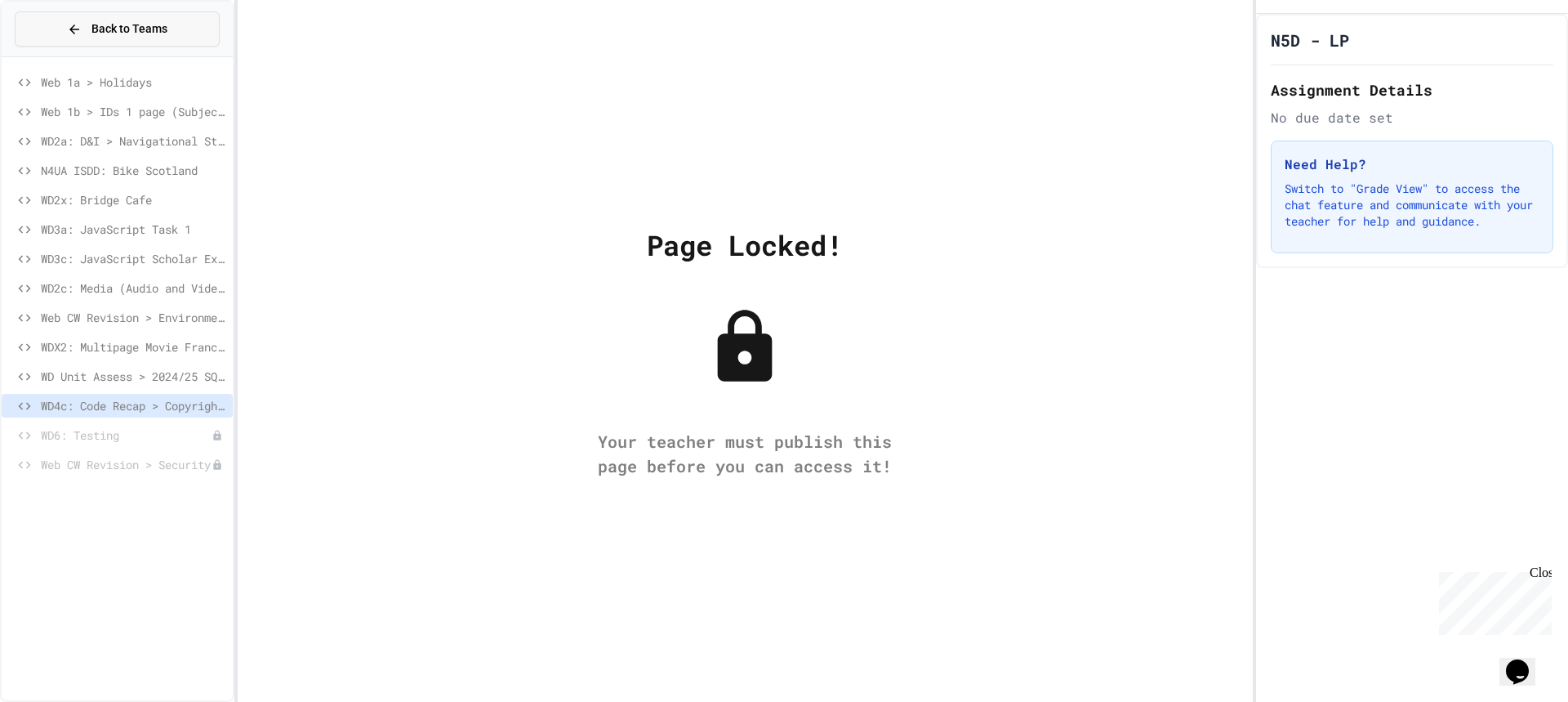
click at [122, 29] on span "Back to Teams" at bounding box center [129, 29] width 76 height 17
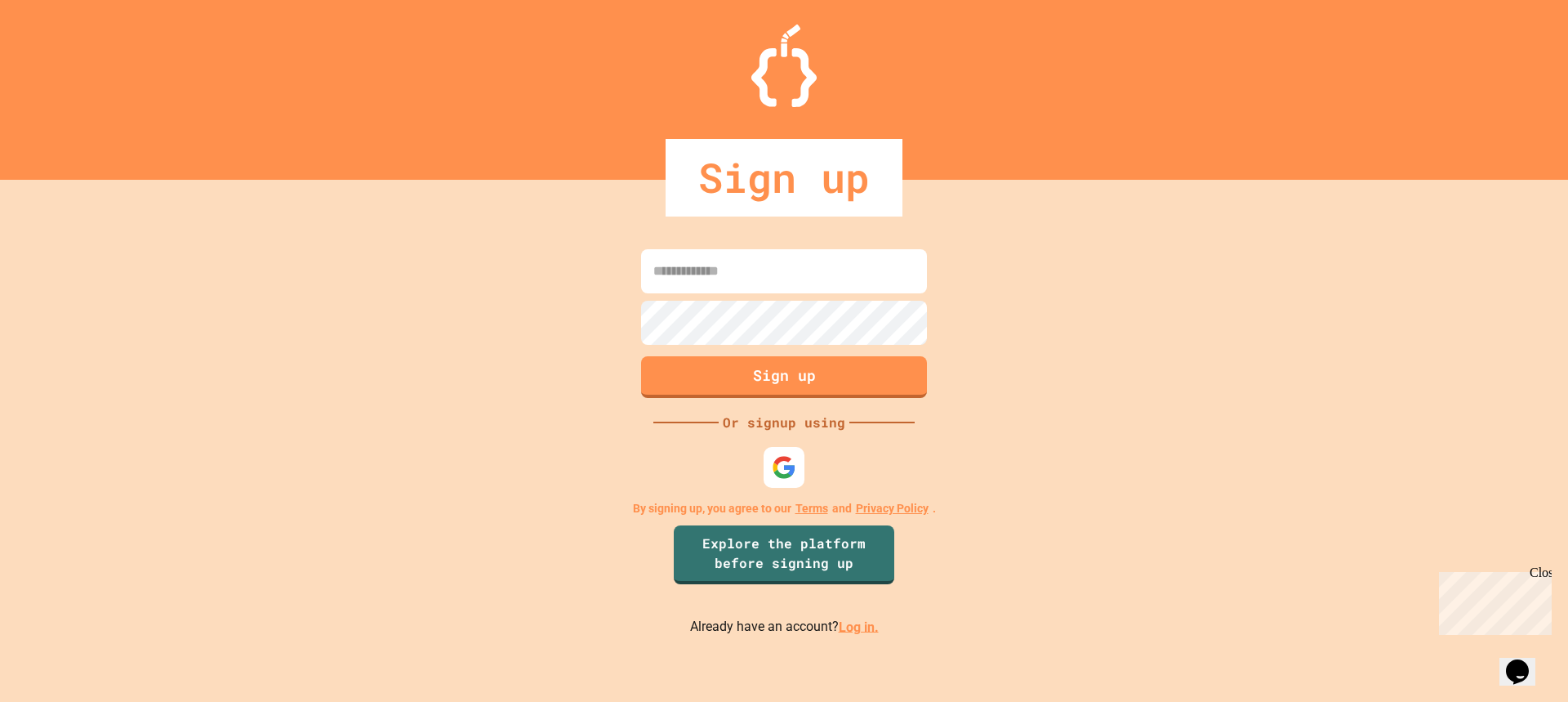
click at [852, 622] on link "Log in." at bounding box center [860, 626] width 40 height 15
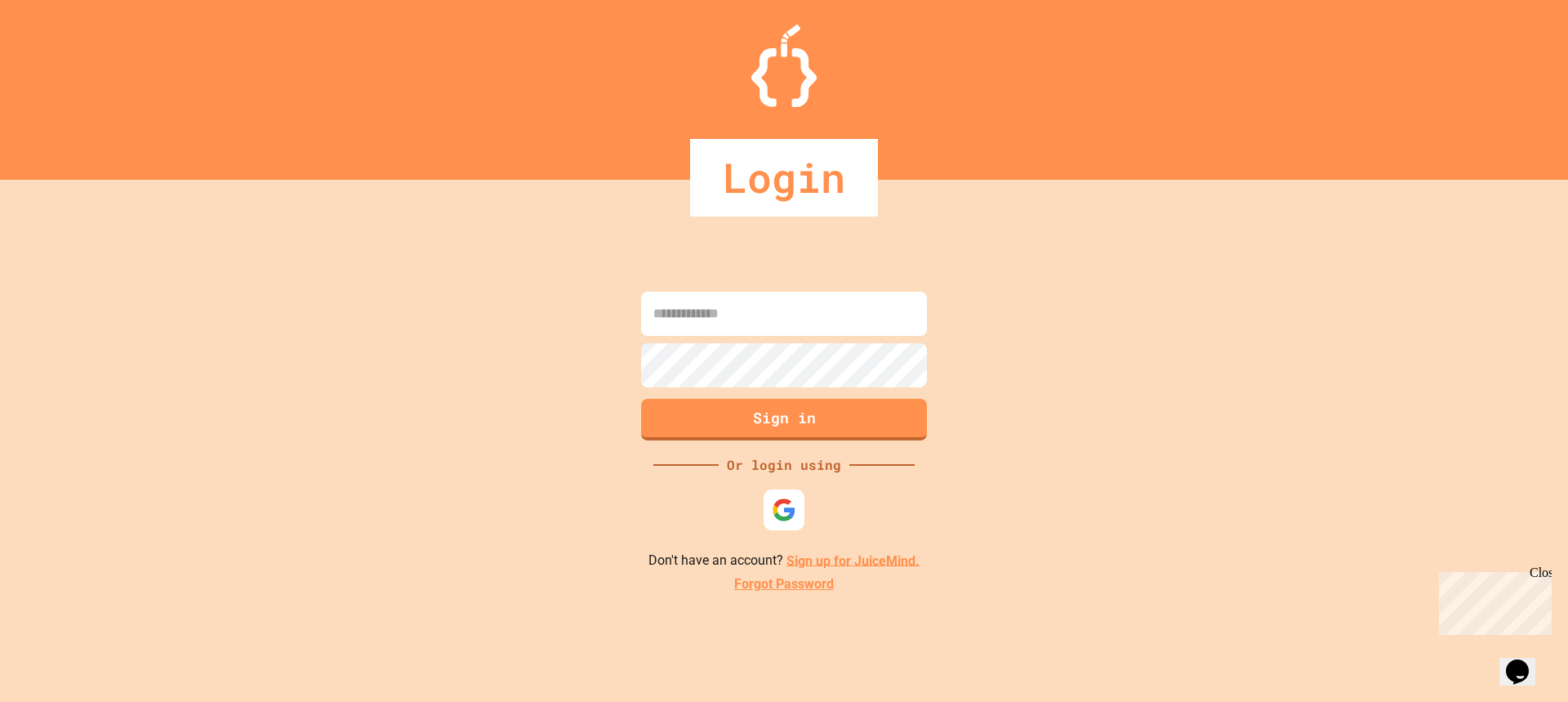
click at [726, 324] on input at bounding box center [784, 314] width 286 height 44
type input "**********"
click at [768, 410] on form "**********" at bounding box center [784, 366] width 295 height 157
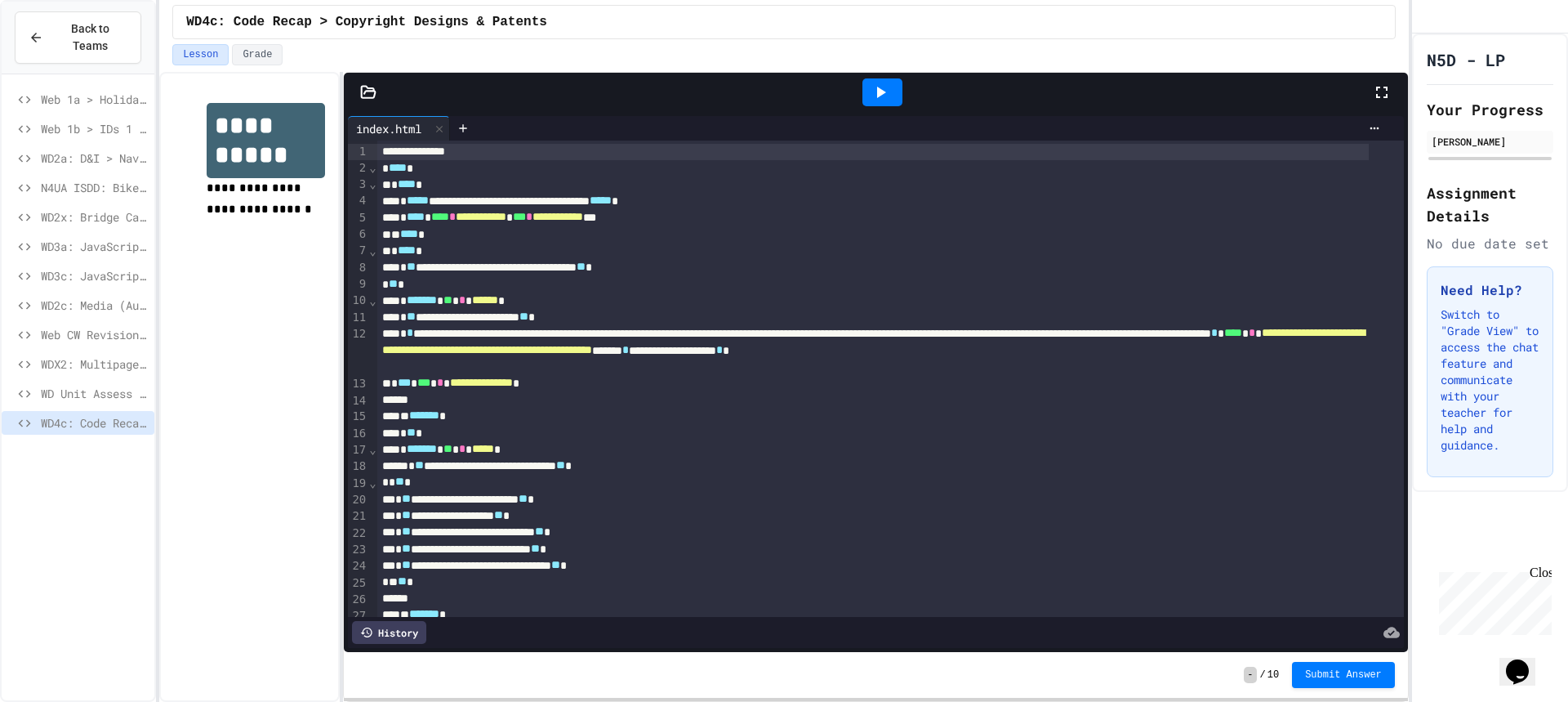
click at [884, 94] on icon at bounding box center [881, 92] width 19 height 19
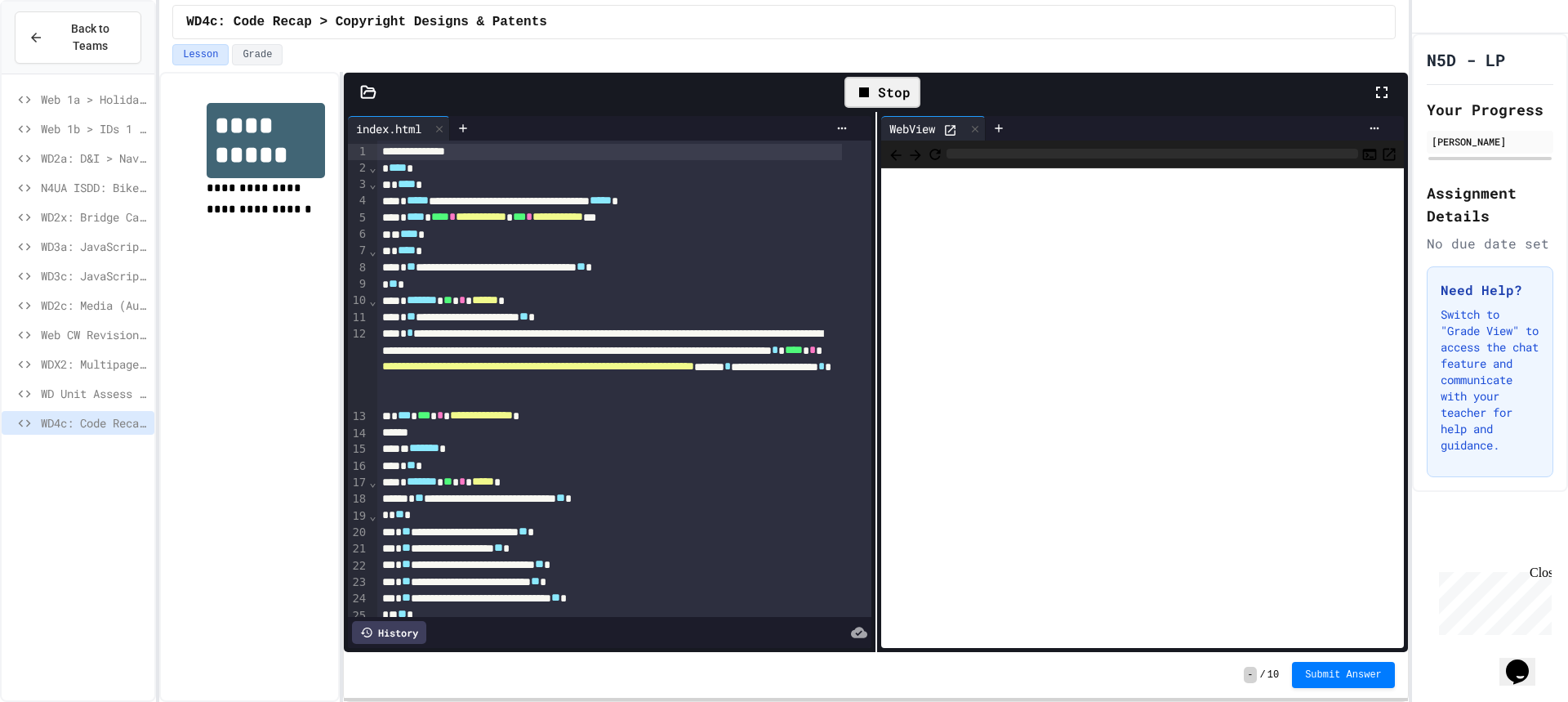
click at [1381, 88] on icon at bounding box center [1382, 92] width 19 height 19
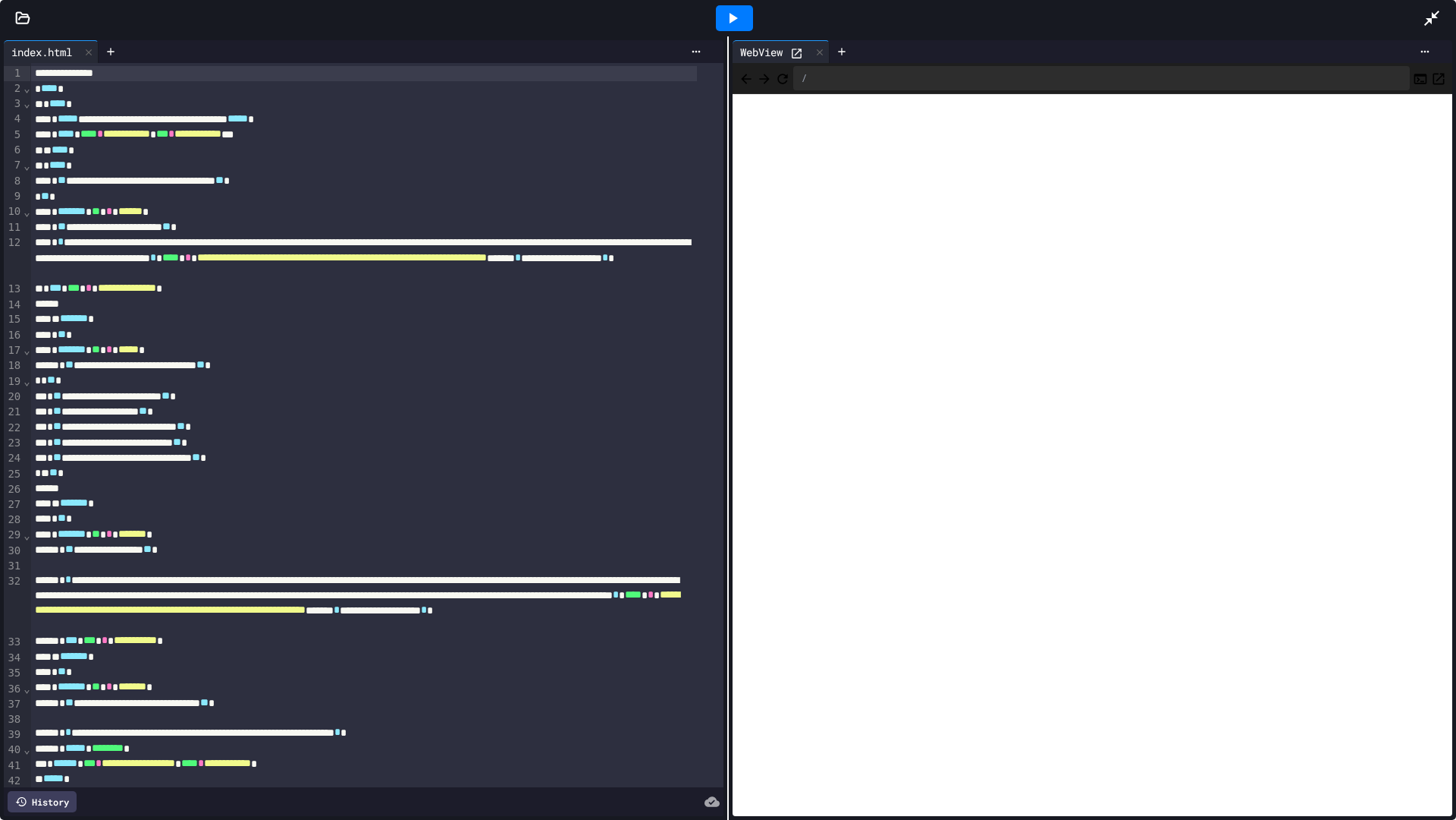
click at [1427, 20] on icon at bounding box center [1432, 18] width 15 height 15
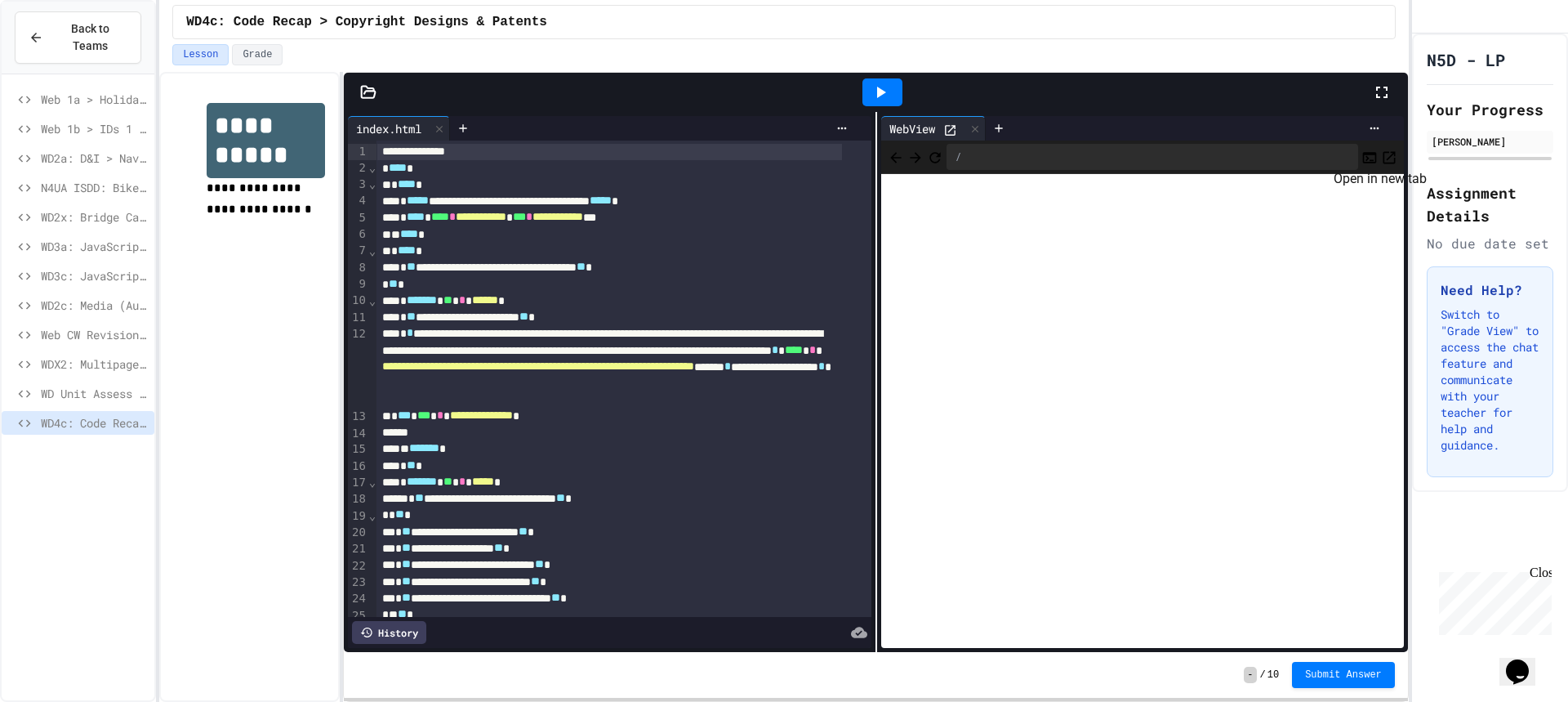
click at [1381, 159] on icon "Open in new tab" at bounding box center [1389, 157] width 16 height 16
click at [1381, 156] on button "Open in new tab" at bounding box center [1389, 157] width 16 height 19
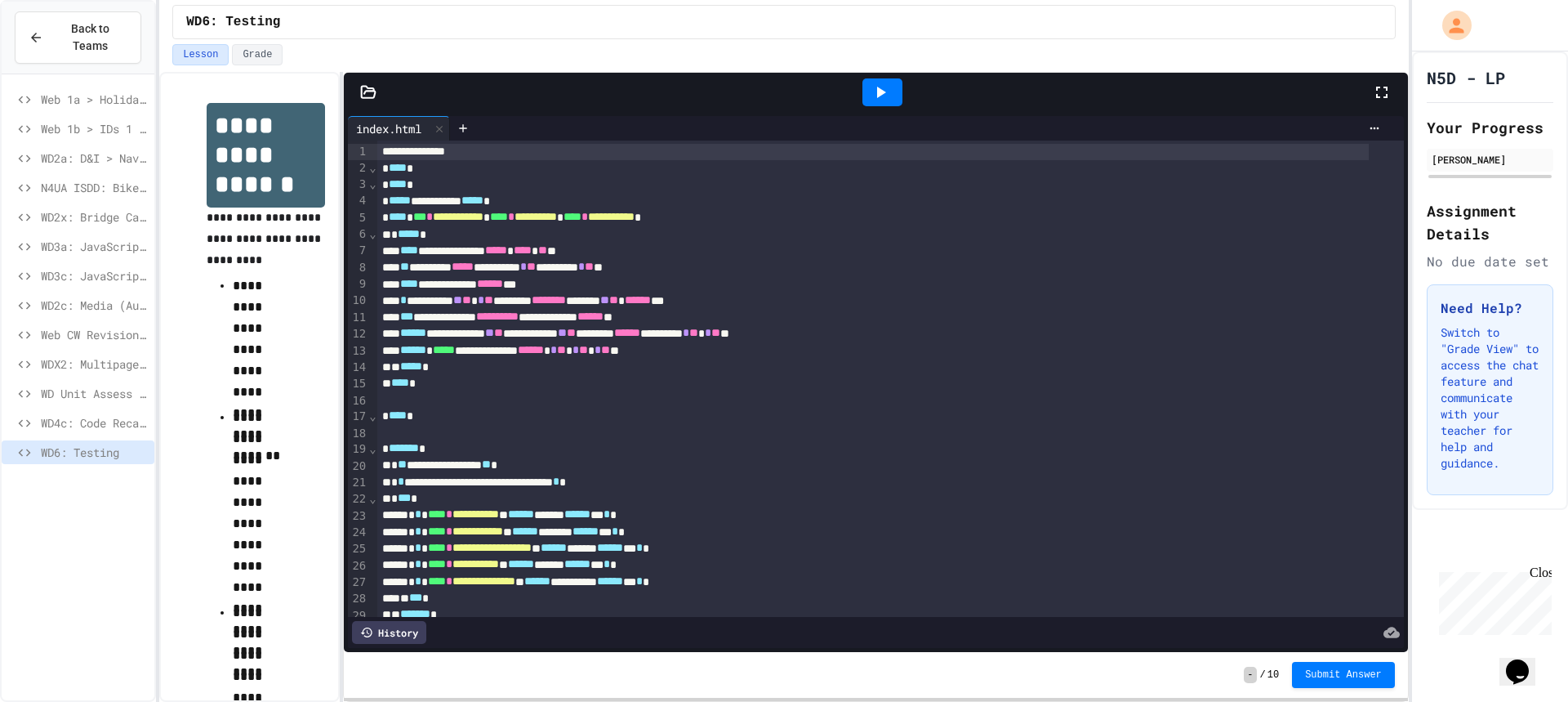
click at [904, 95] on div at bounding box center [883, 92] width 57 height 44
click at [887, 85] on icon at bounding box center [881, 92] width 19 height 19
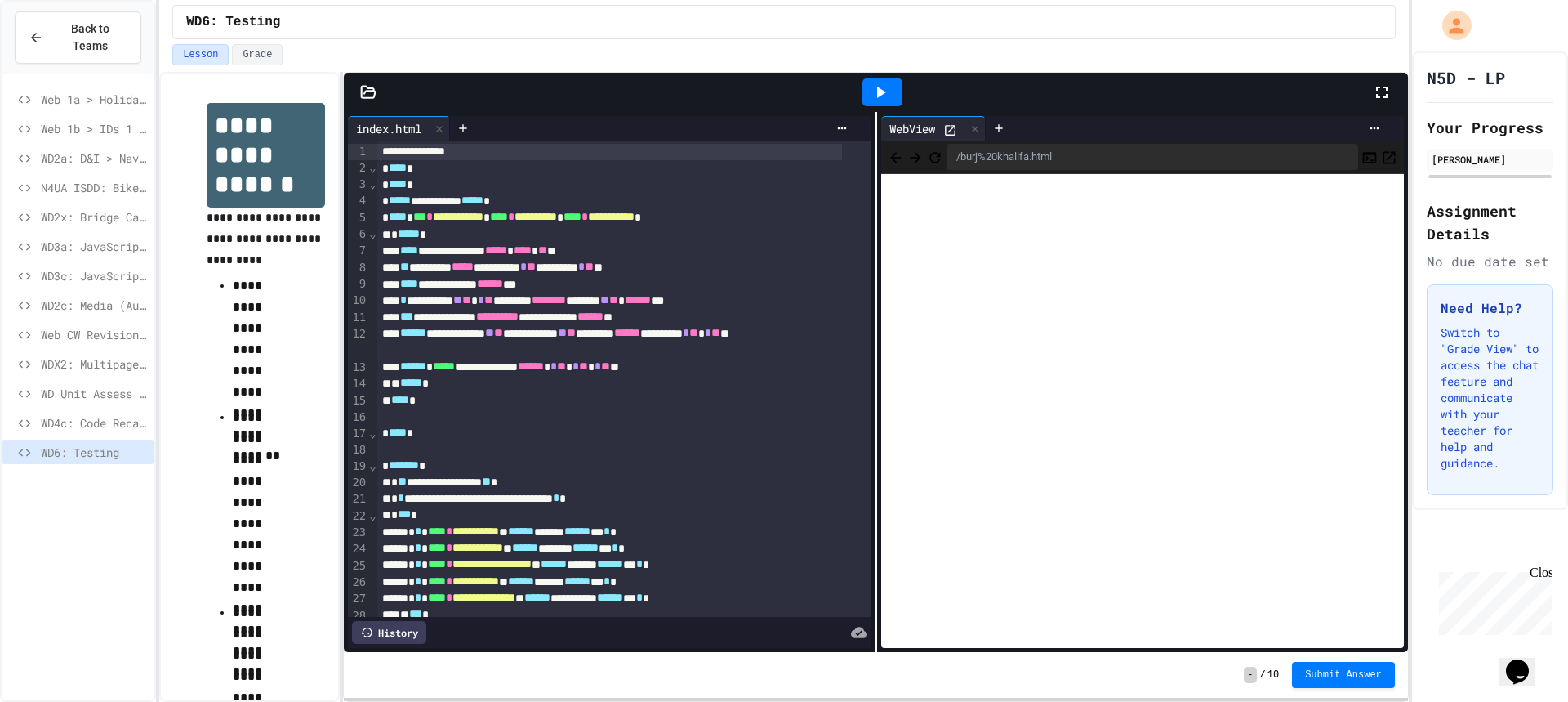
click at [896, 153] on icon "Back" at bounding box center [895, 157] width 16 height 16
click at [465, 124] on icon at bounding box center [463, 128] width 13 height 13
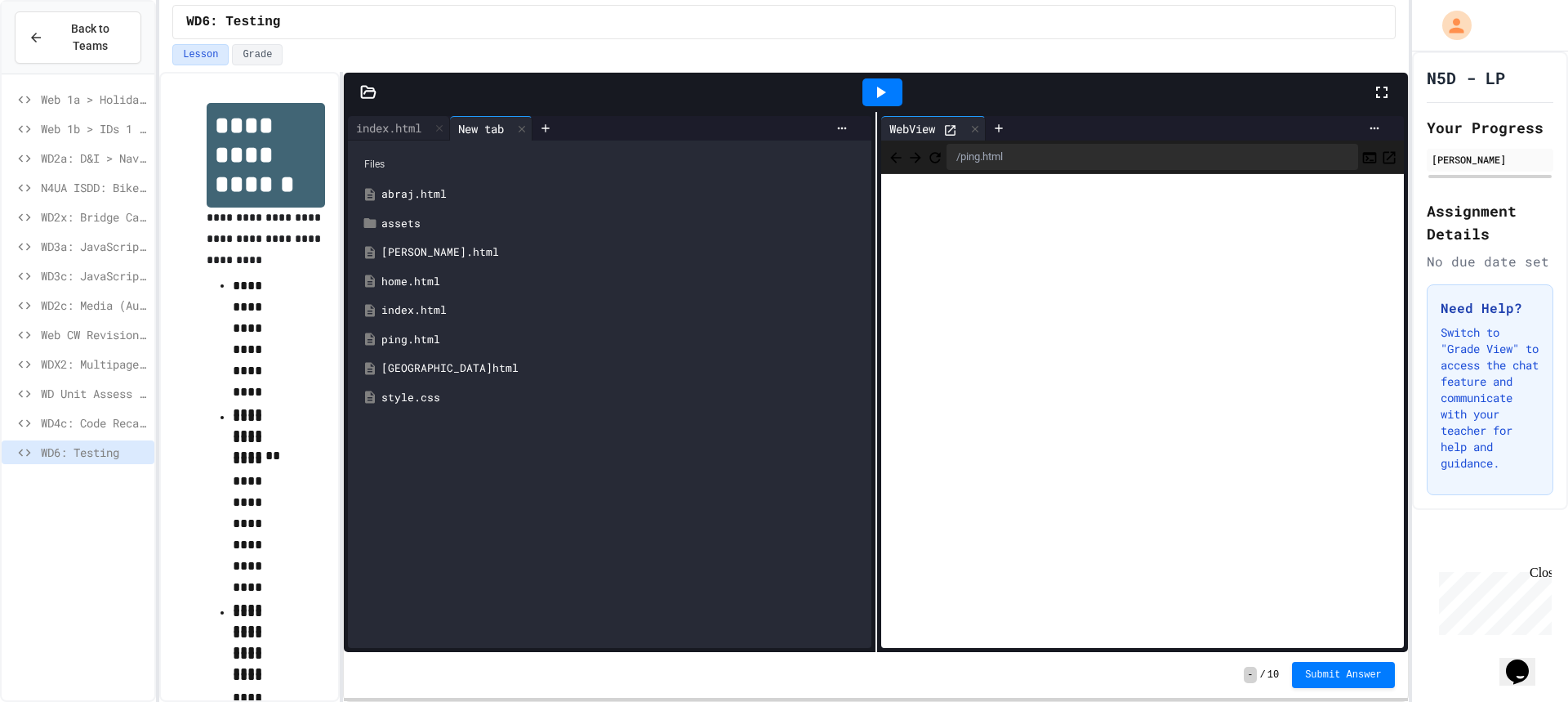
click at [434, 332] on div "ping.html" at bounding box center [621, 340] width 479 height 16
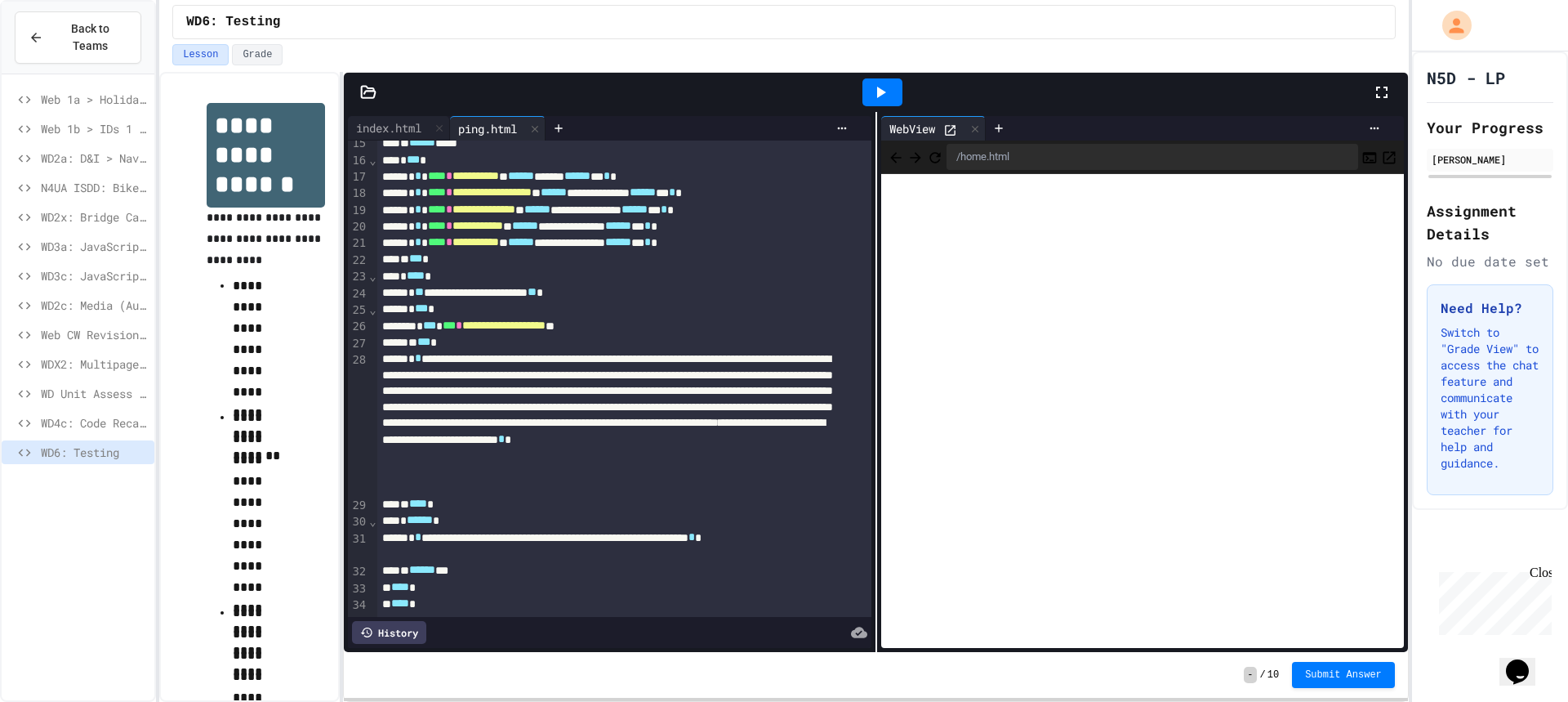
scroll to position [265, 0]
click at [1376, 171] on div "/burj%20khalifa.html" at bounding box center [1143, 157] width 523 height 34
click at [1381, 167] on button "Open in new tab" at bounding box center [1389, 157] width 16 height 19
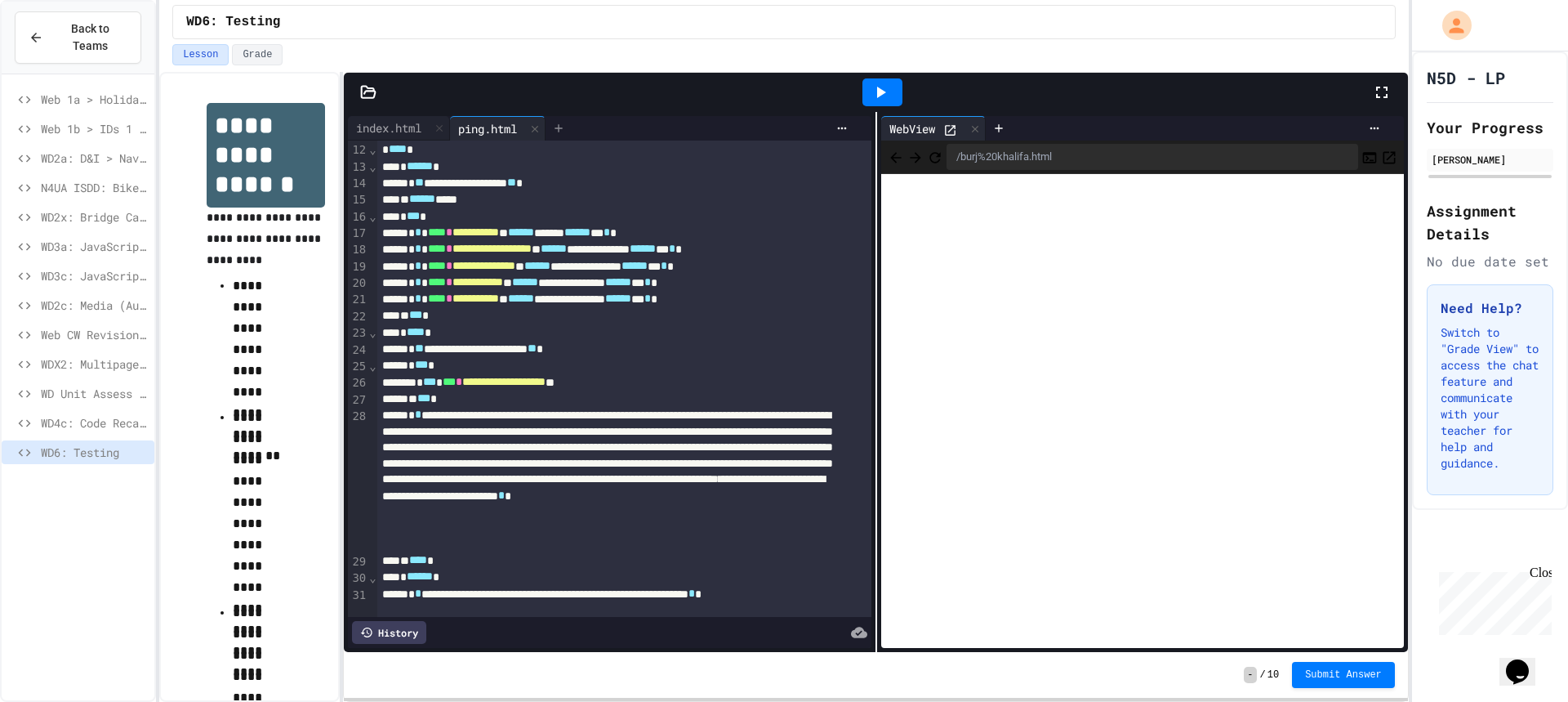
scroll to position [183, 0]
click at [556, 130] on div at bounding box center [558, 128] width 26 height 24
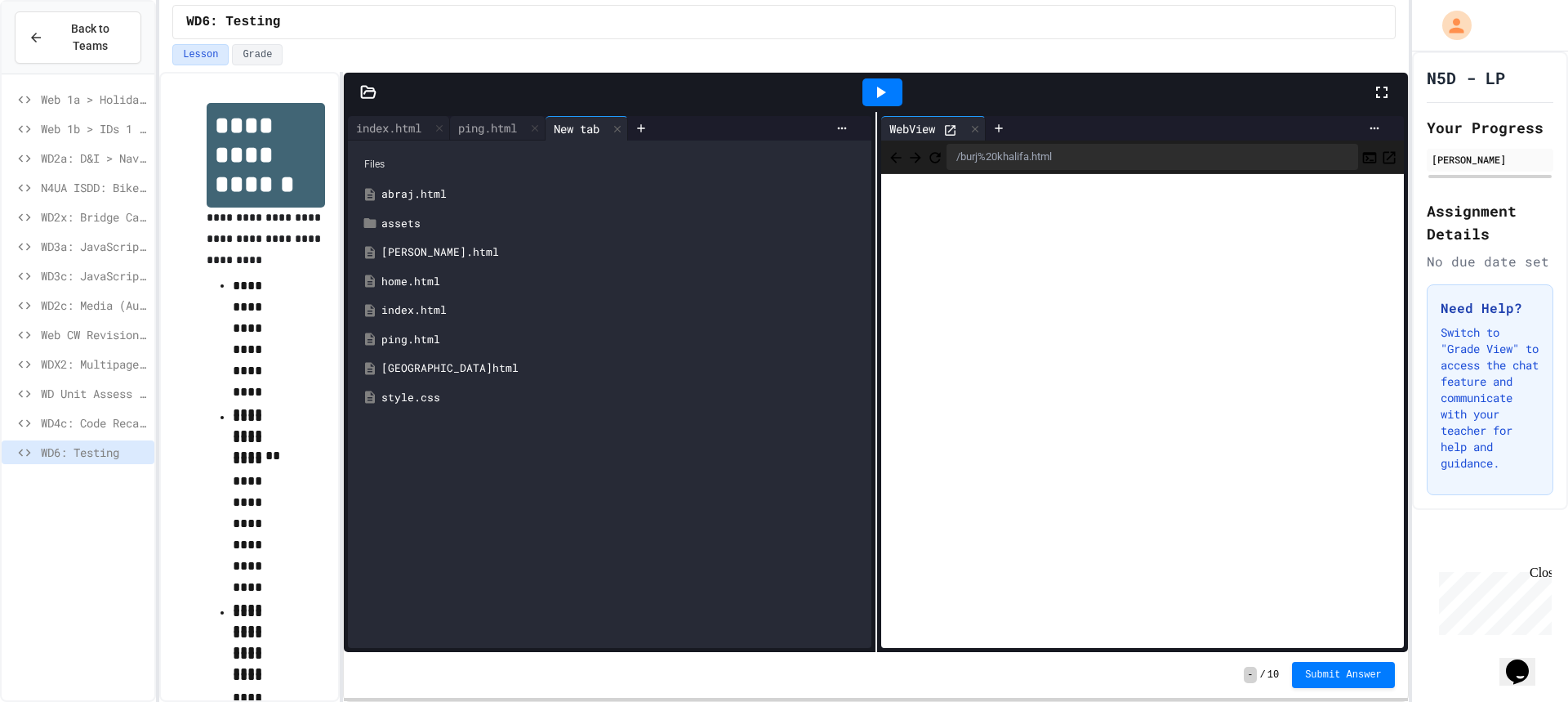
click at [428, 251] on div "[PERSON_NAME].html" at bounding box center [621, 252] width 479 height 16
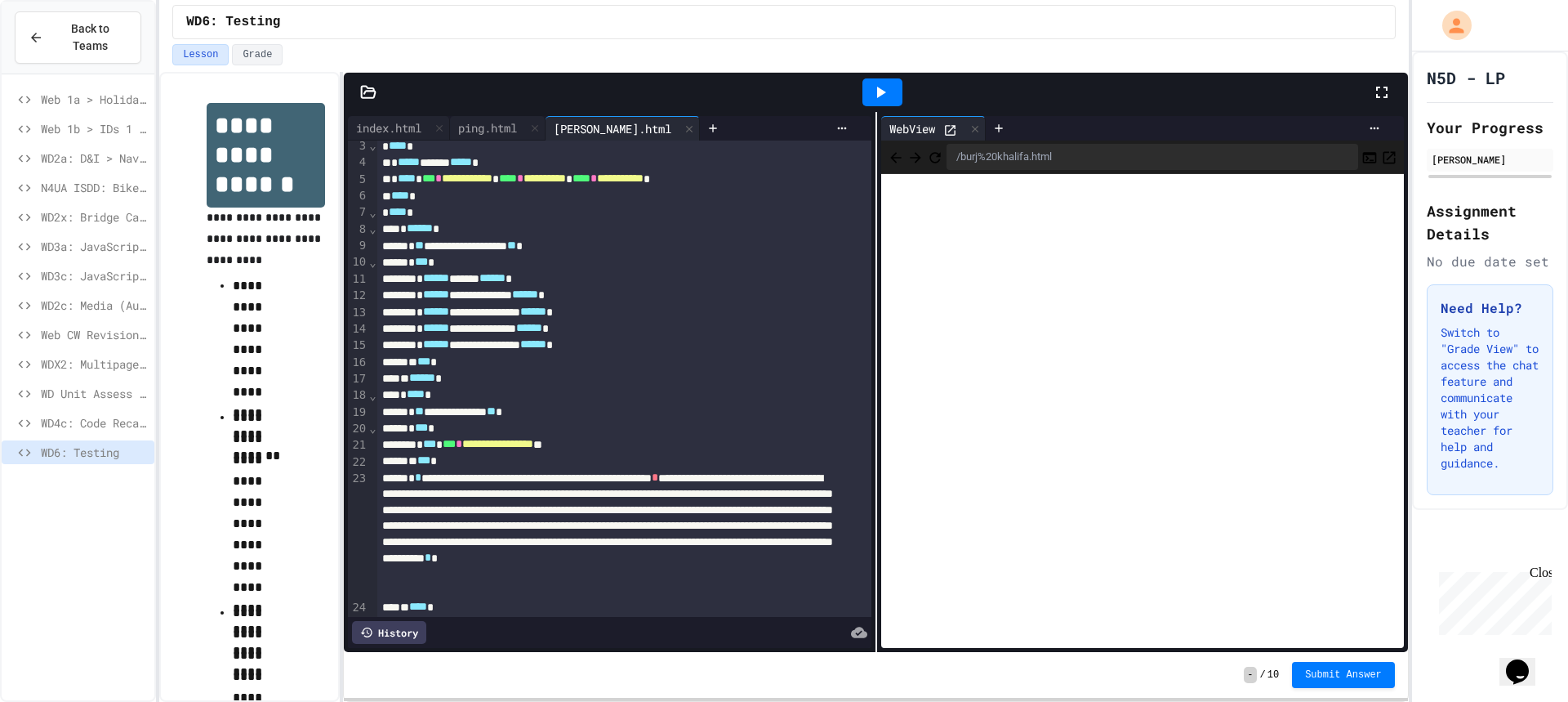
scroll to position [0, 0]
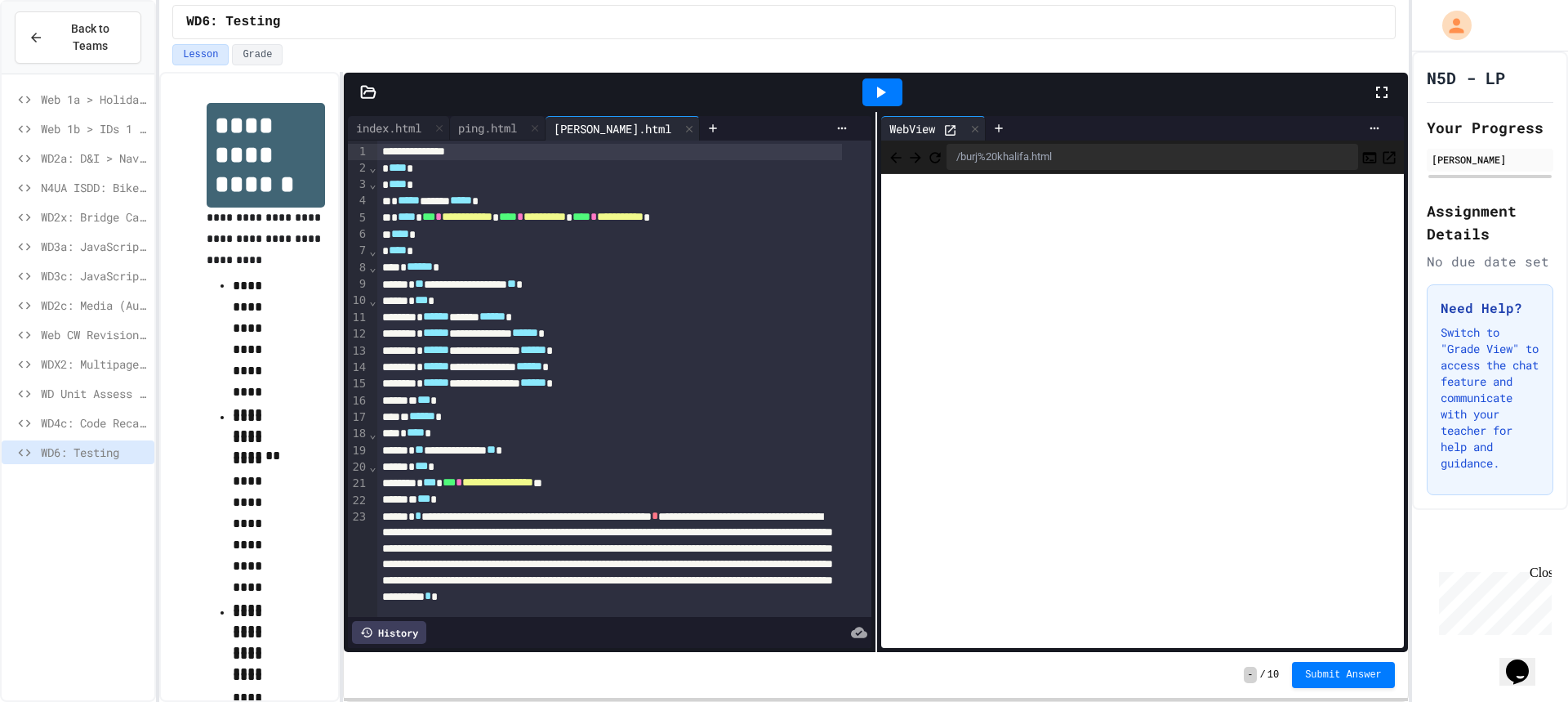
click at [430, 317] on div "* ****** ******* ****** *" at bounding box center [610, 317] width 466 height 16
click at [690, 130] on icon at bounding box center [689, 129] width 12 height 12
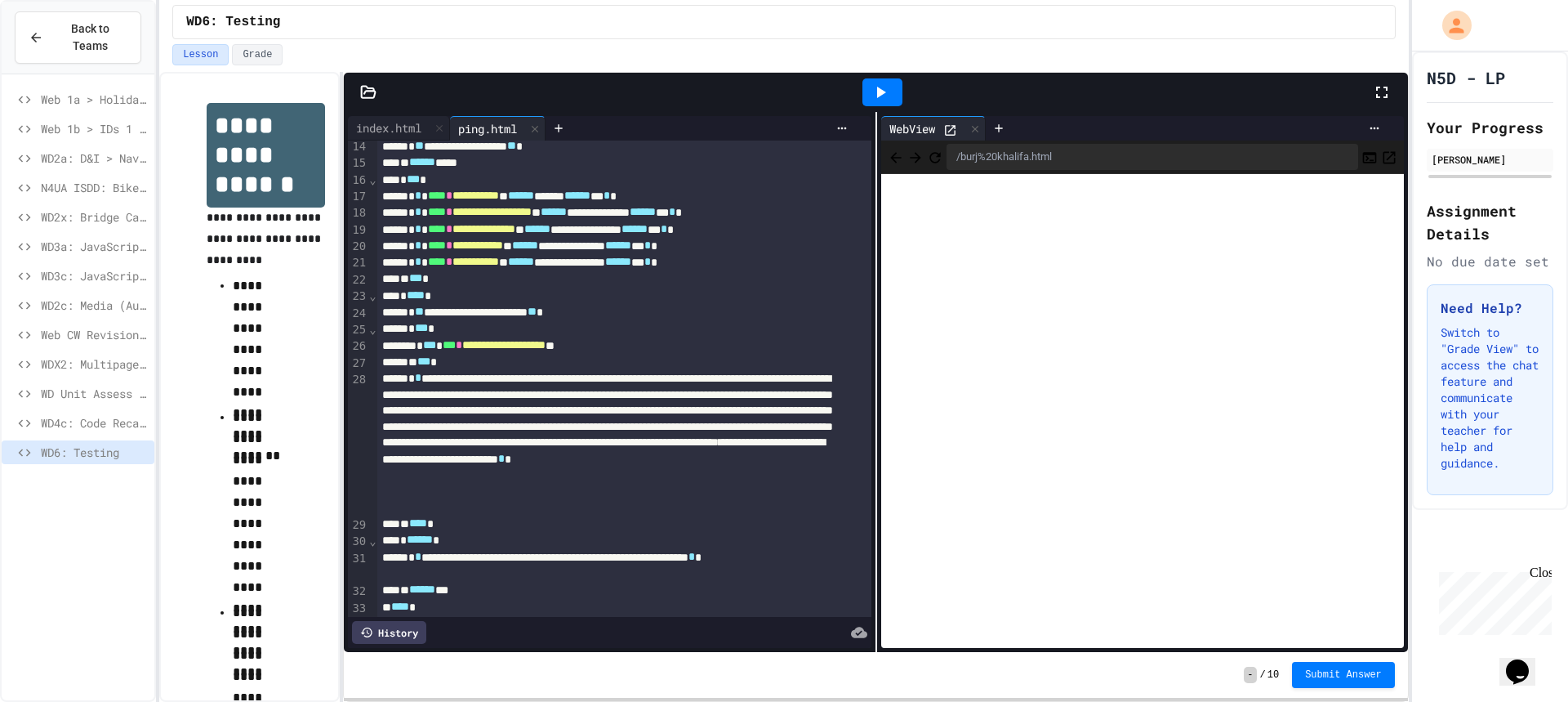
scroll to position [183, 0]
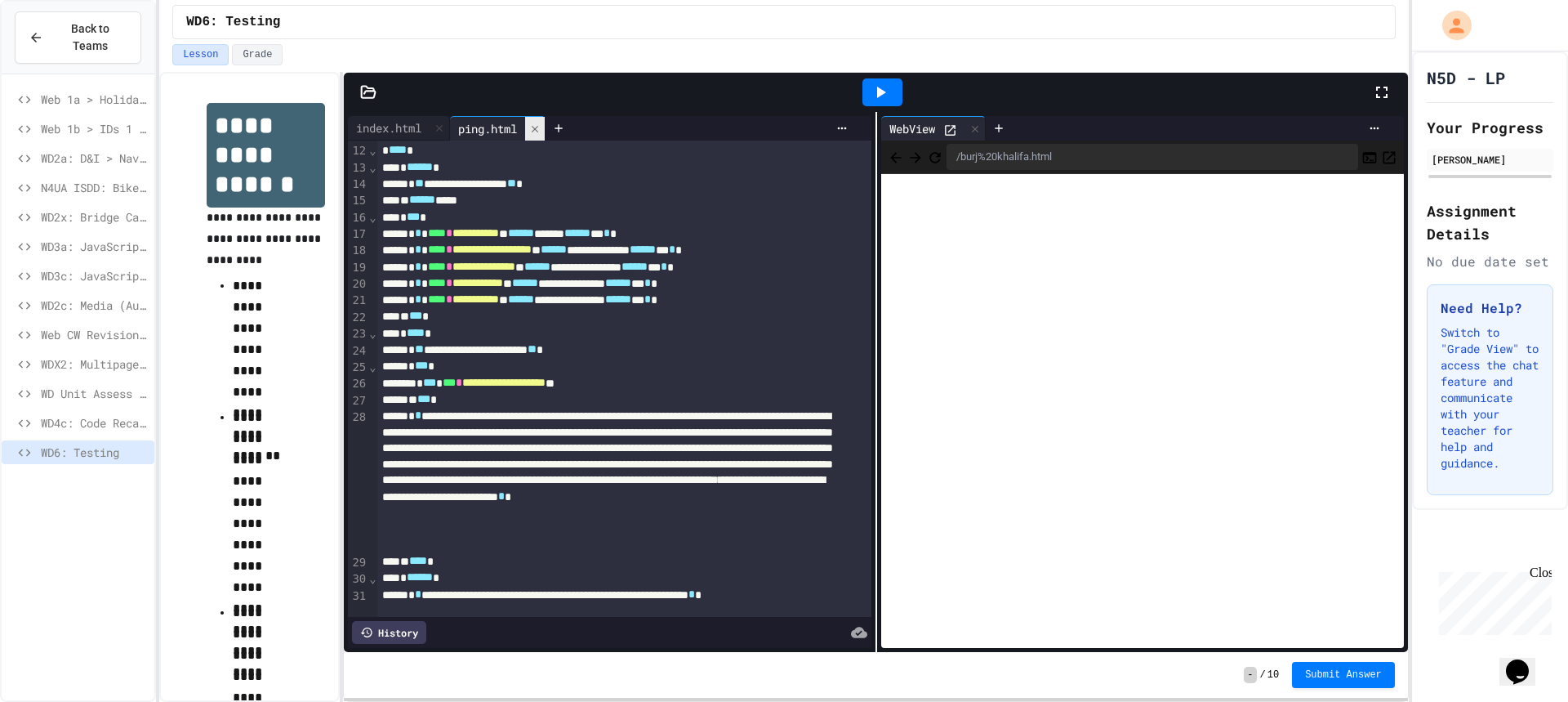
click at [535, 124] on div at bounding box center [535, 128] width 19 height 24
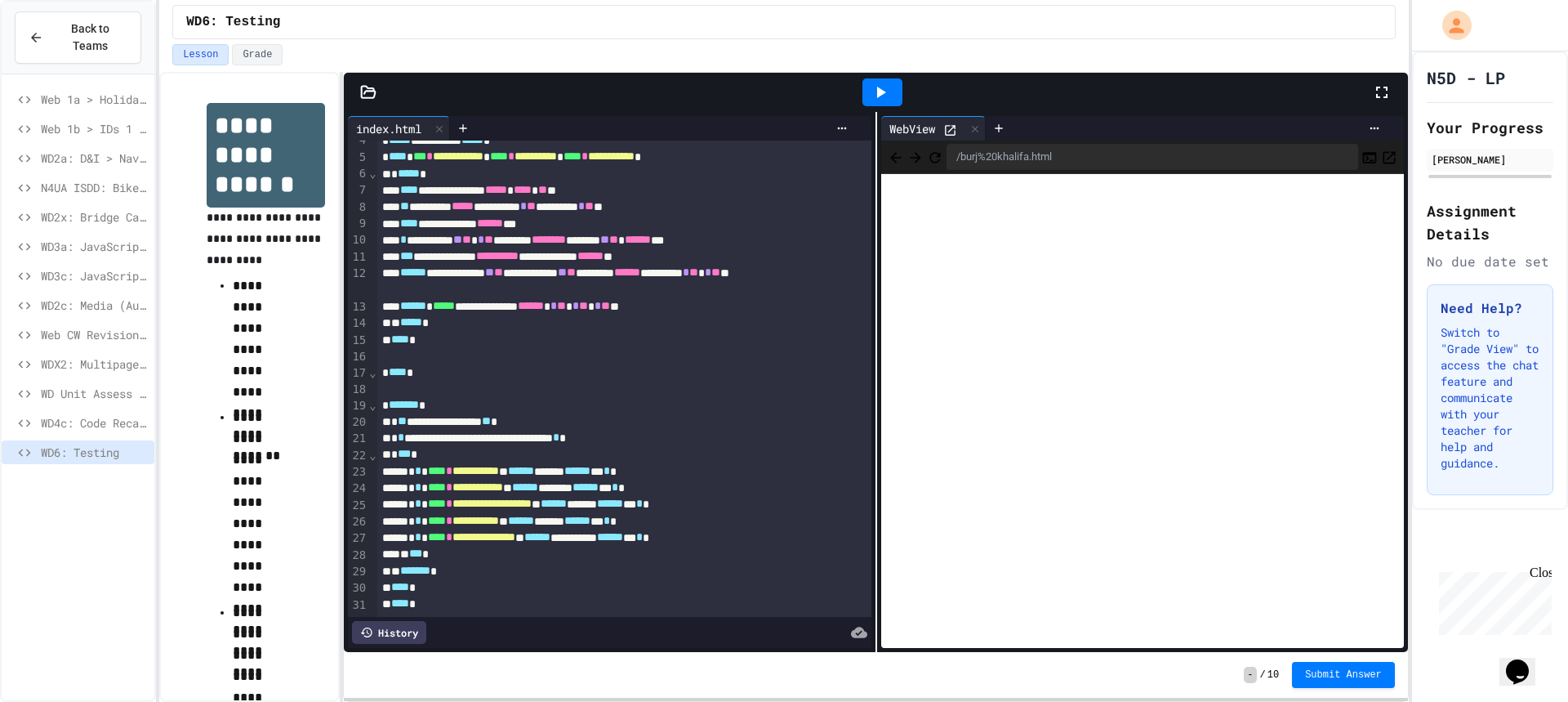
scroll to position [85, 0]
